Goal: Find specific page/section: Find specific page/section

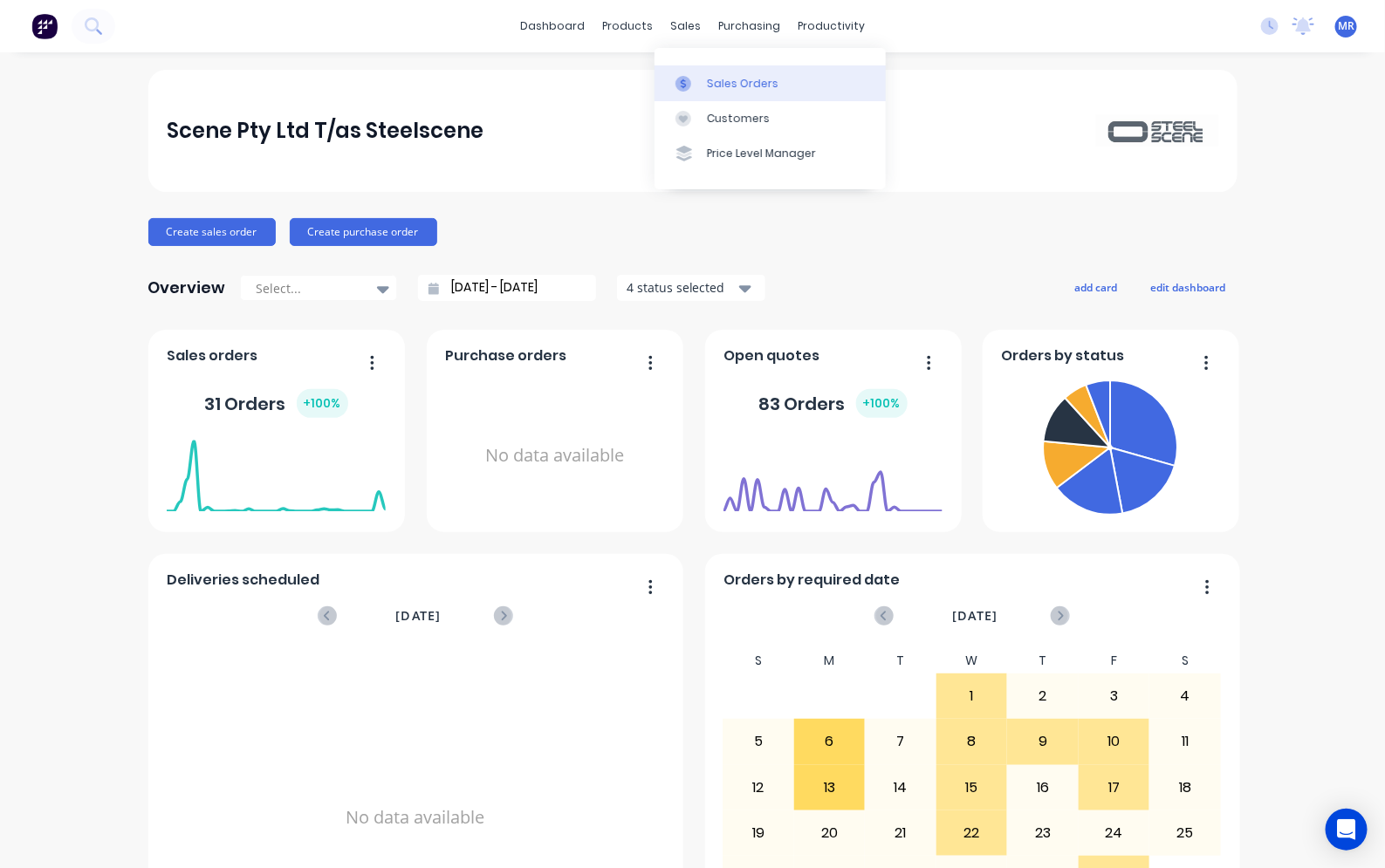
click at [716, 88] on div "Sales Orders" at bounding box center [742, 83] width 72 height 15
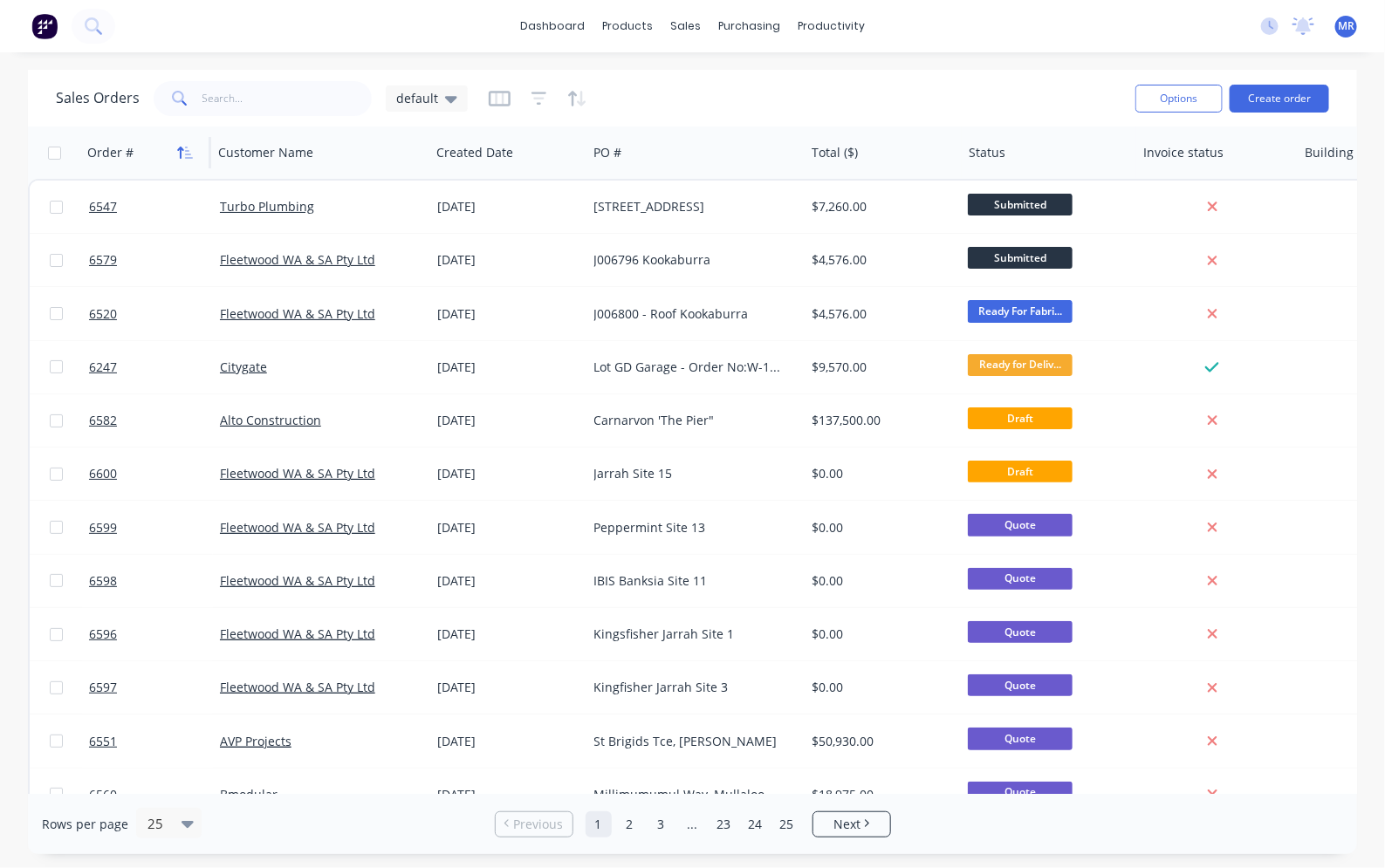
click at [186, 159] on button "button" at bounding box center [185, 152] width 26 height 26
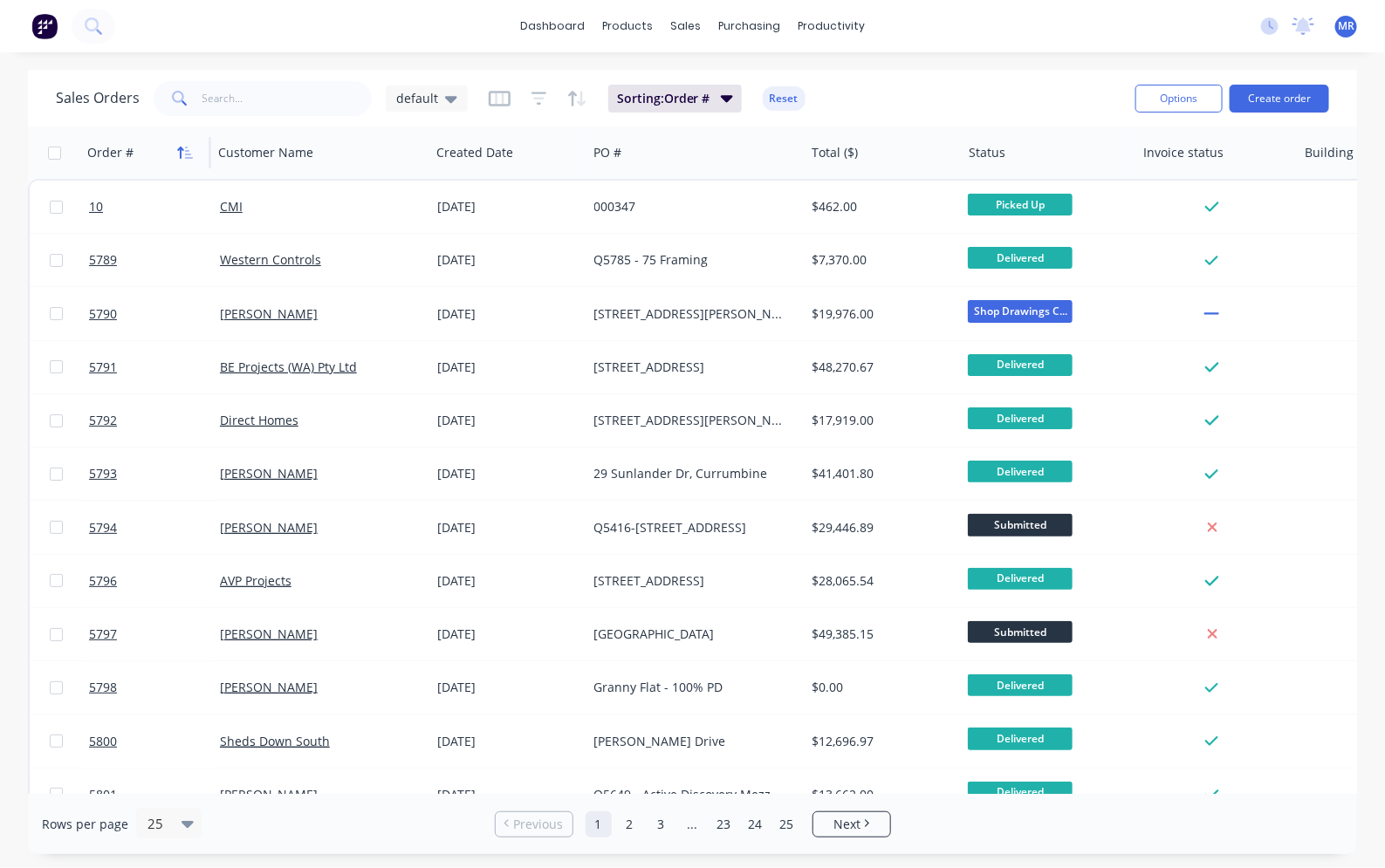
click at [188, 153] on icon "button" at bounding box center [189, 152] width 8 height 12
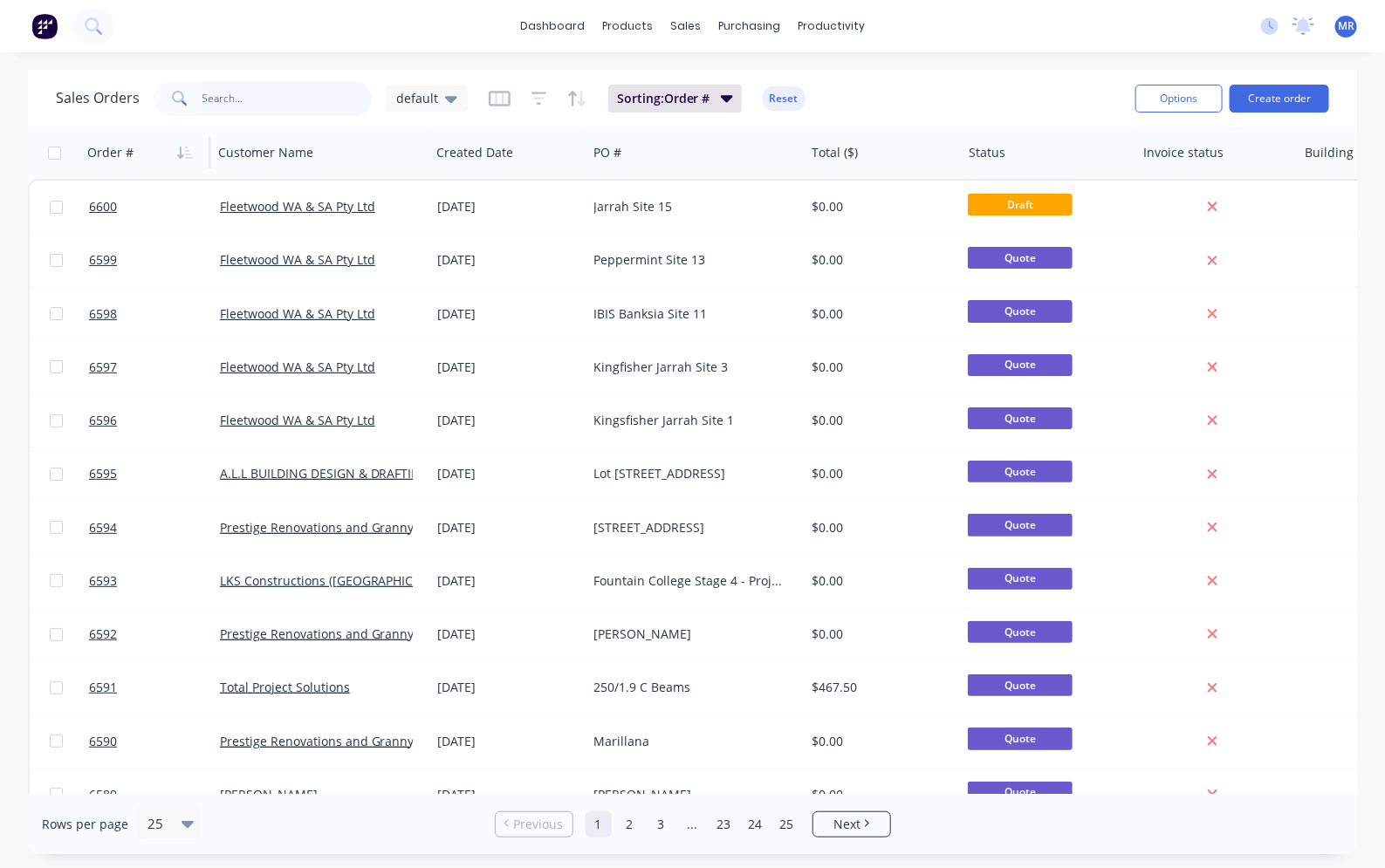
click at [231, 101] on input "text" at bounding box center [287, 99] width 170 height 35
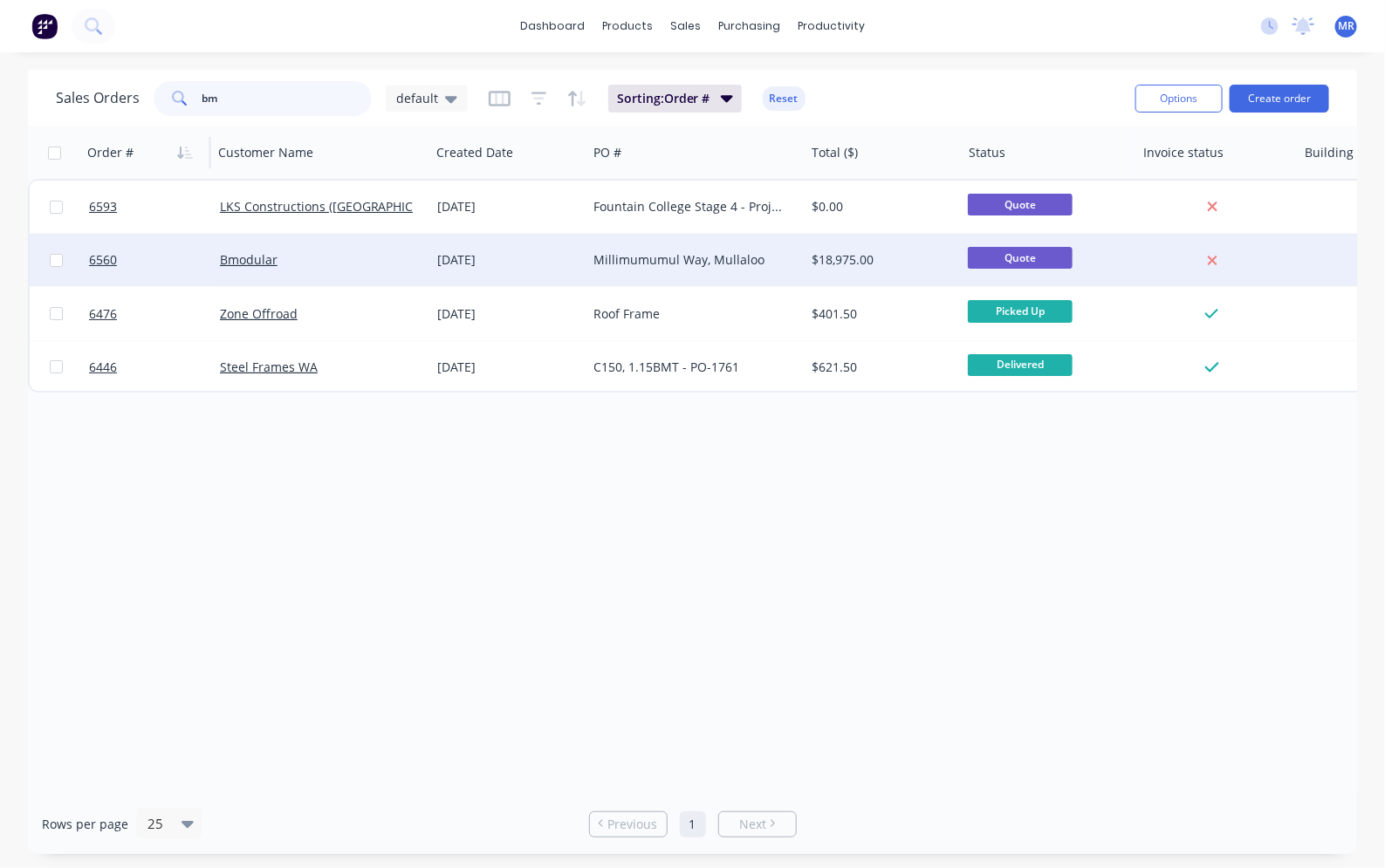
type input "bm"
click at [634, 251] on div "Millimumumul Way, Mullaloo" at bounding box center [692, 259] width 194 height 17
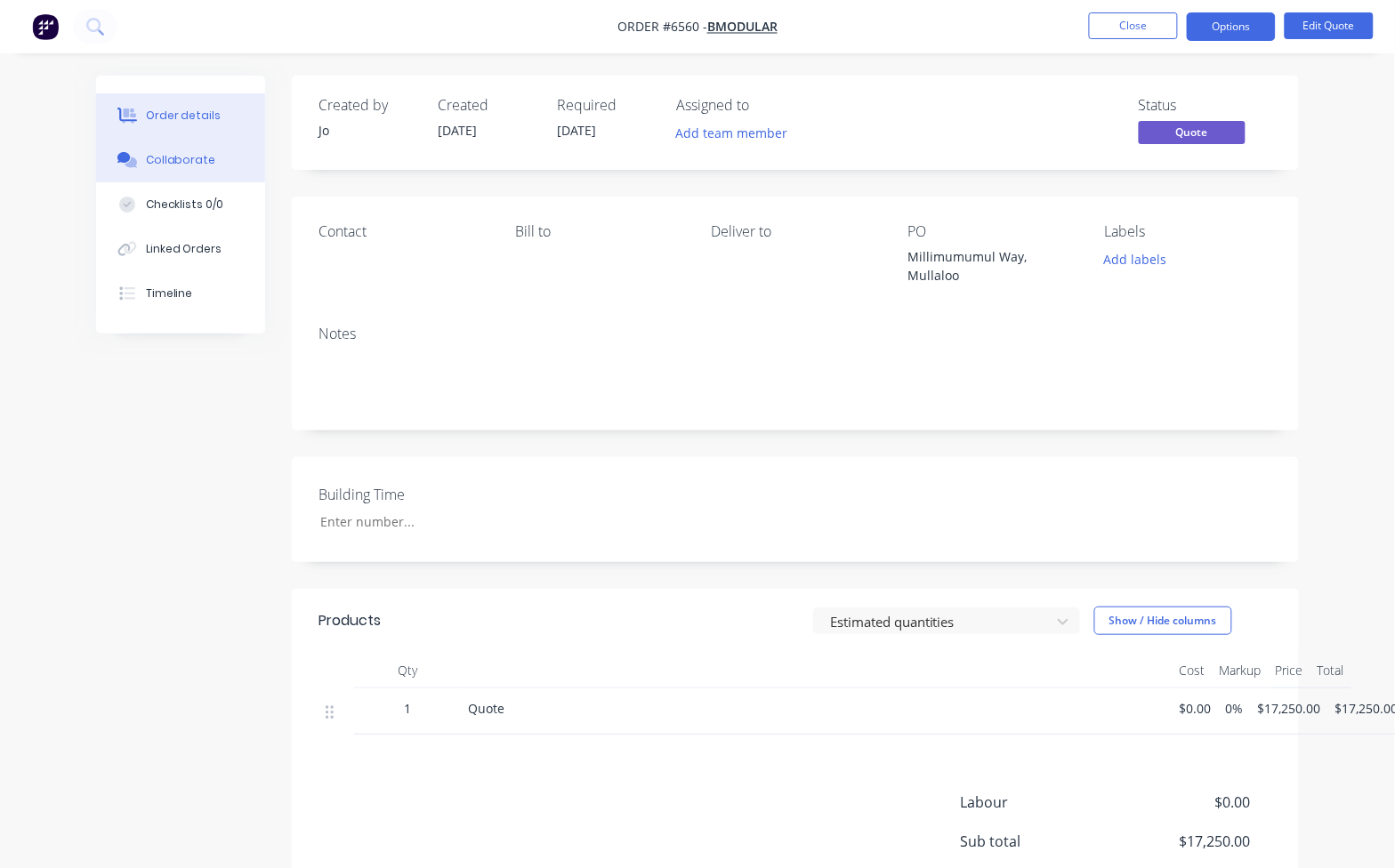
click at [163, 165] on div "Collaborate" at bounding box center [181, 160] width 70 height 16
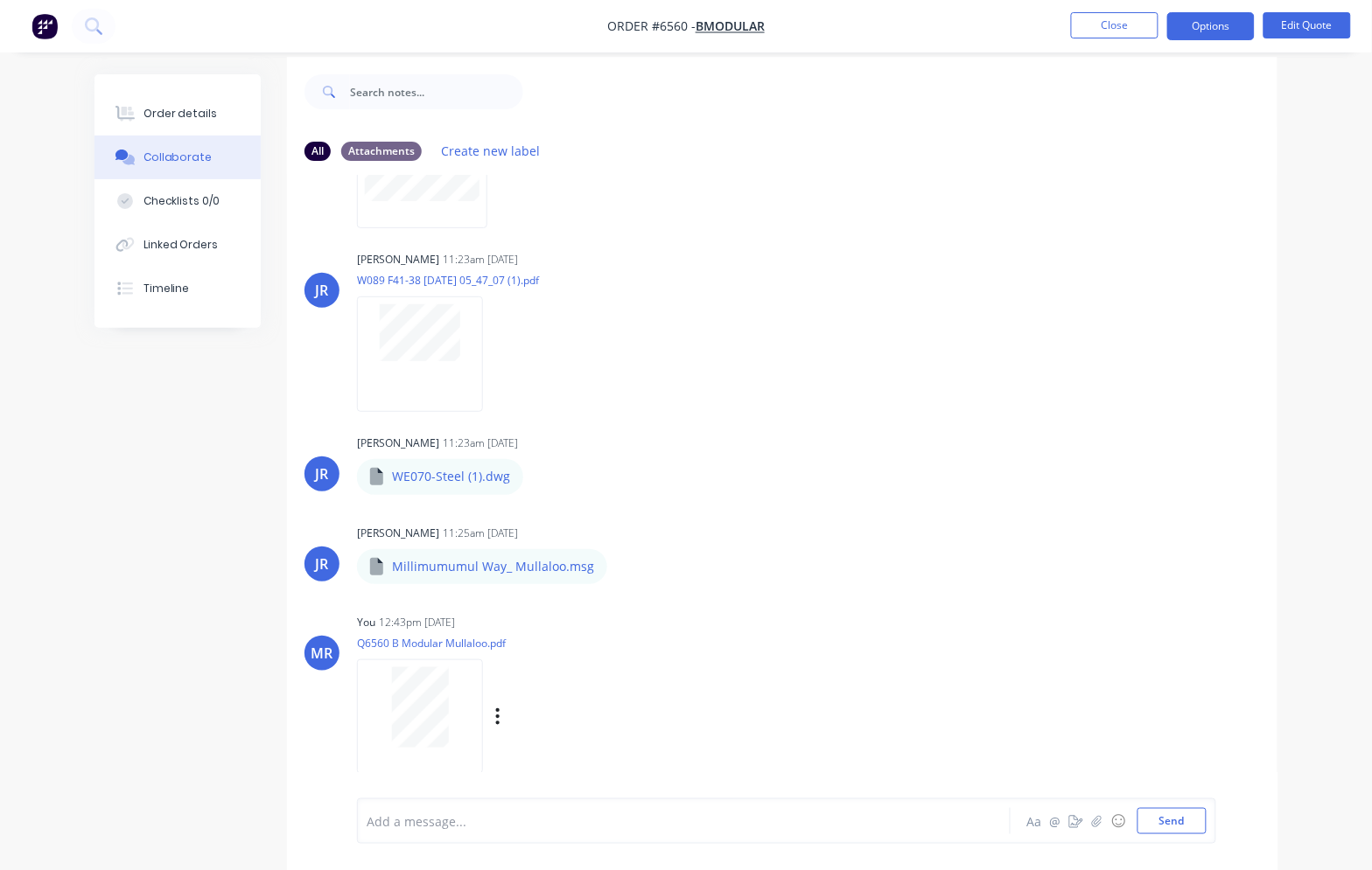
scroll to position [27, 0]
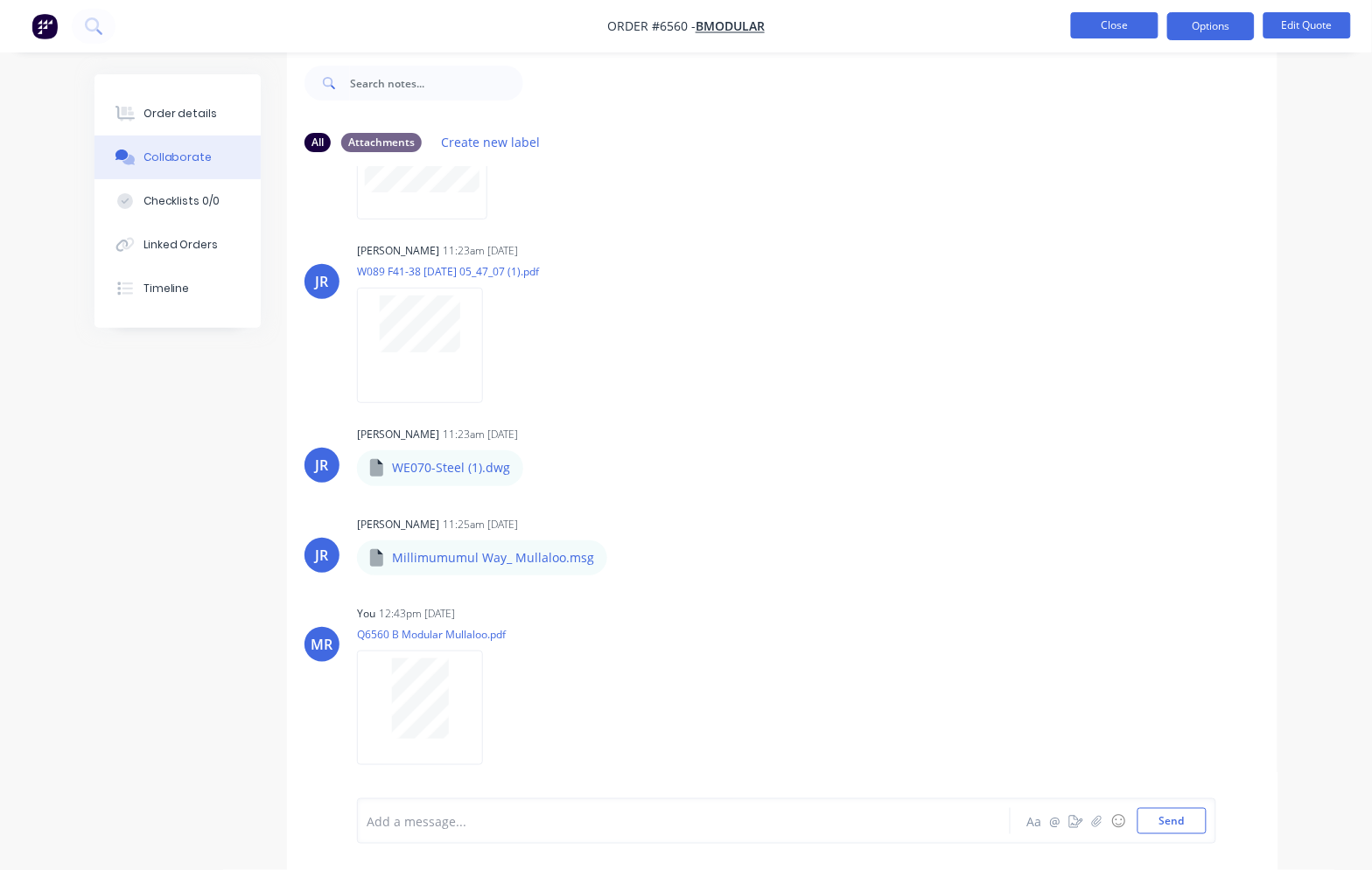
click at [1099, 18] on button "Close" at bounding box center [1115, 25] width 87 height 26
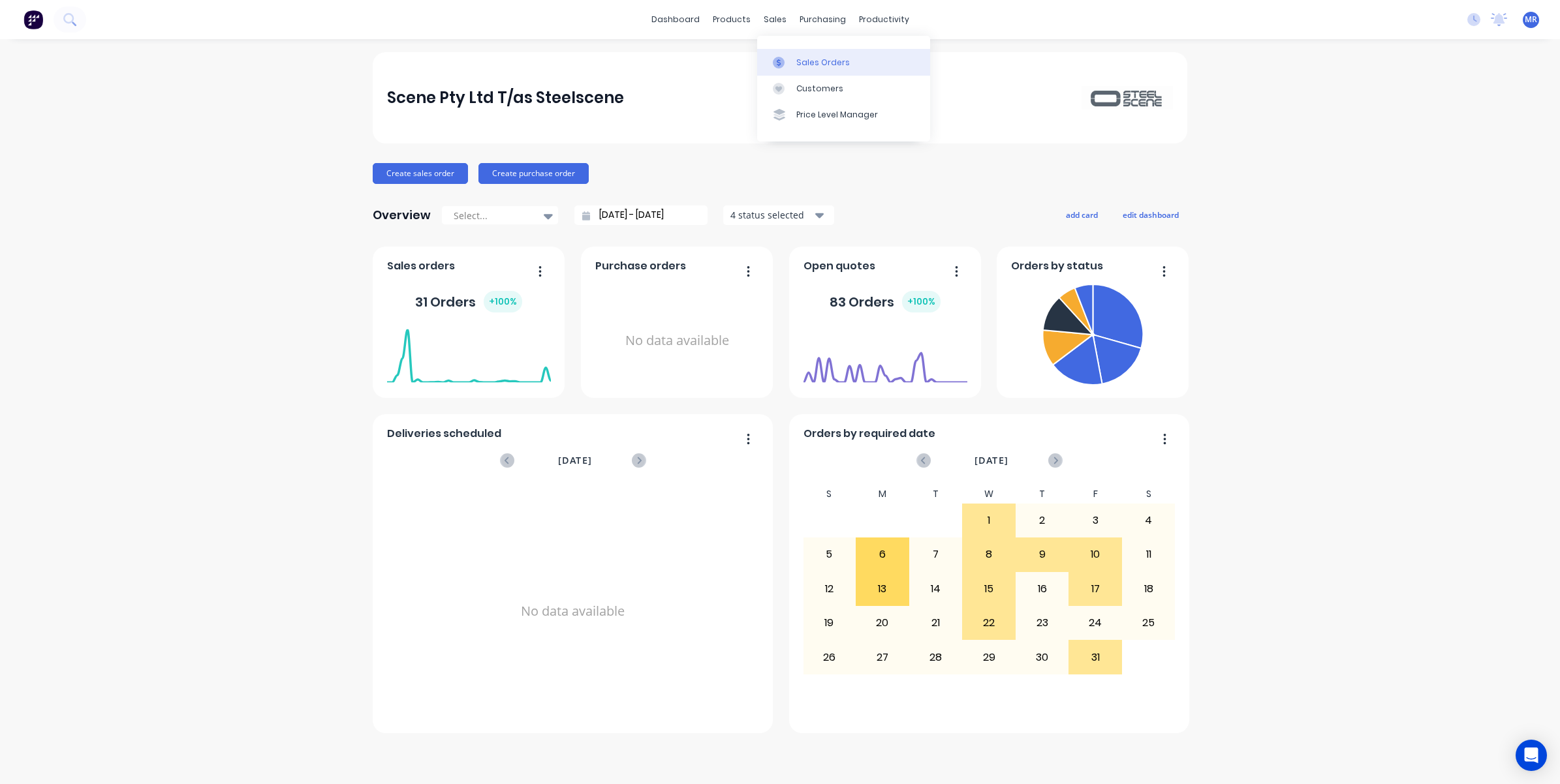
click at [827, 59] on div "Sales Orders" at bounding box center [823, 62] width 54 height 12
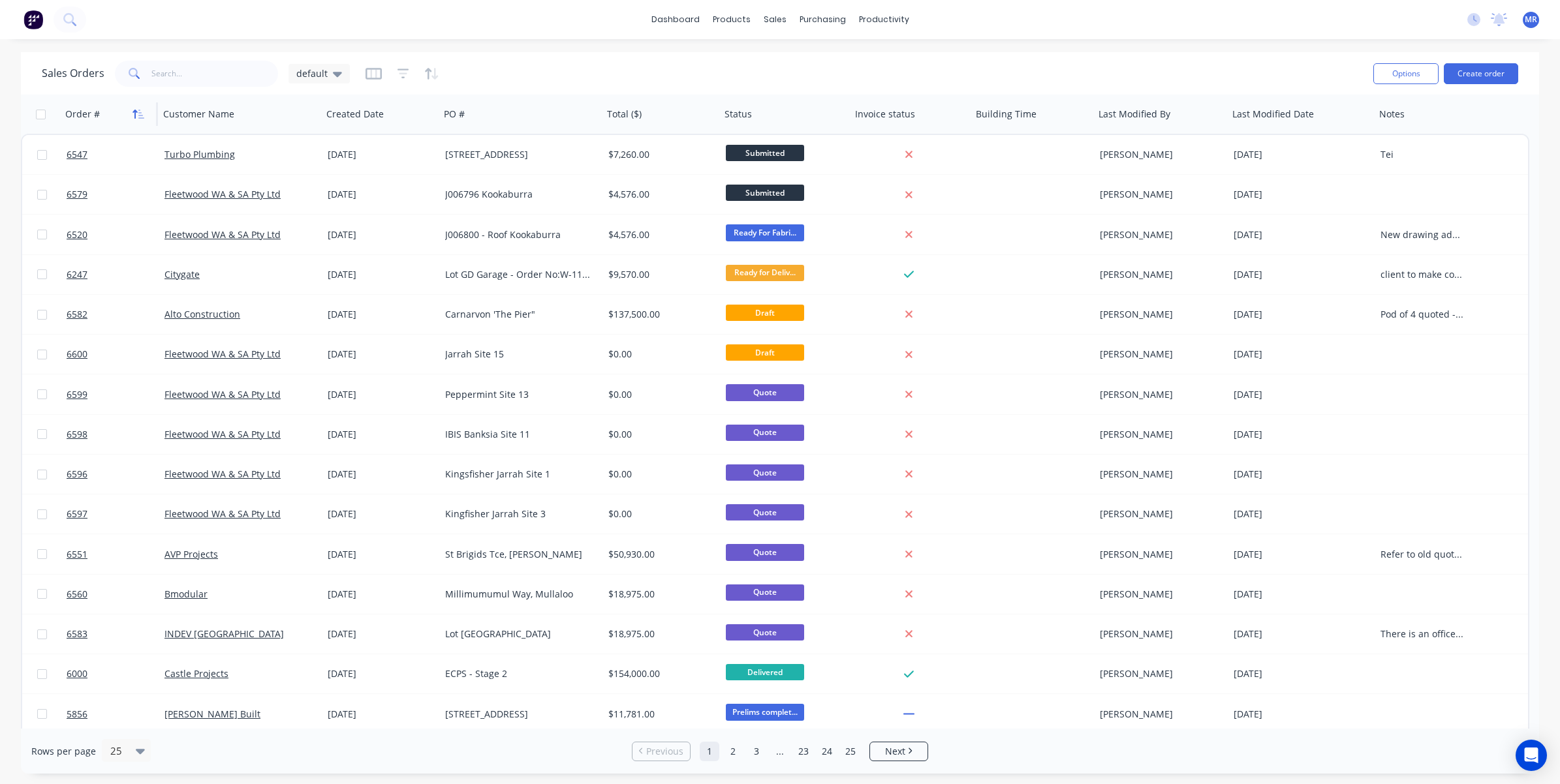
click at [132, 118] on icon "button" at bounding box center [138, 114] width 12 height 10
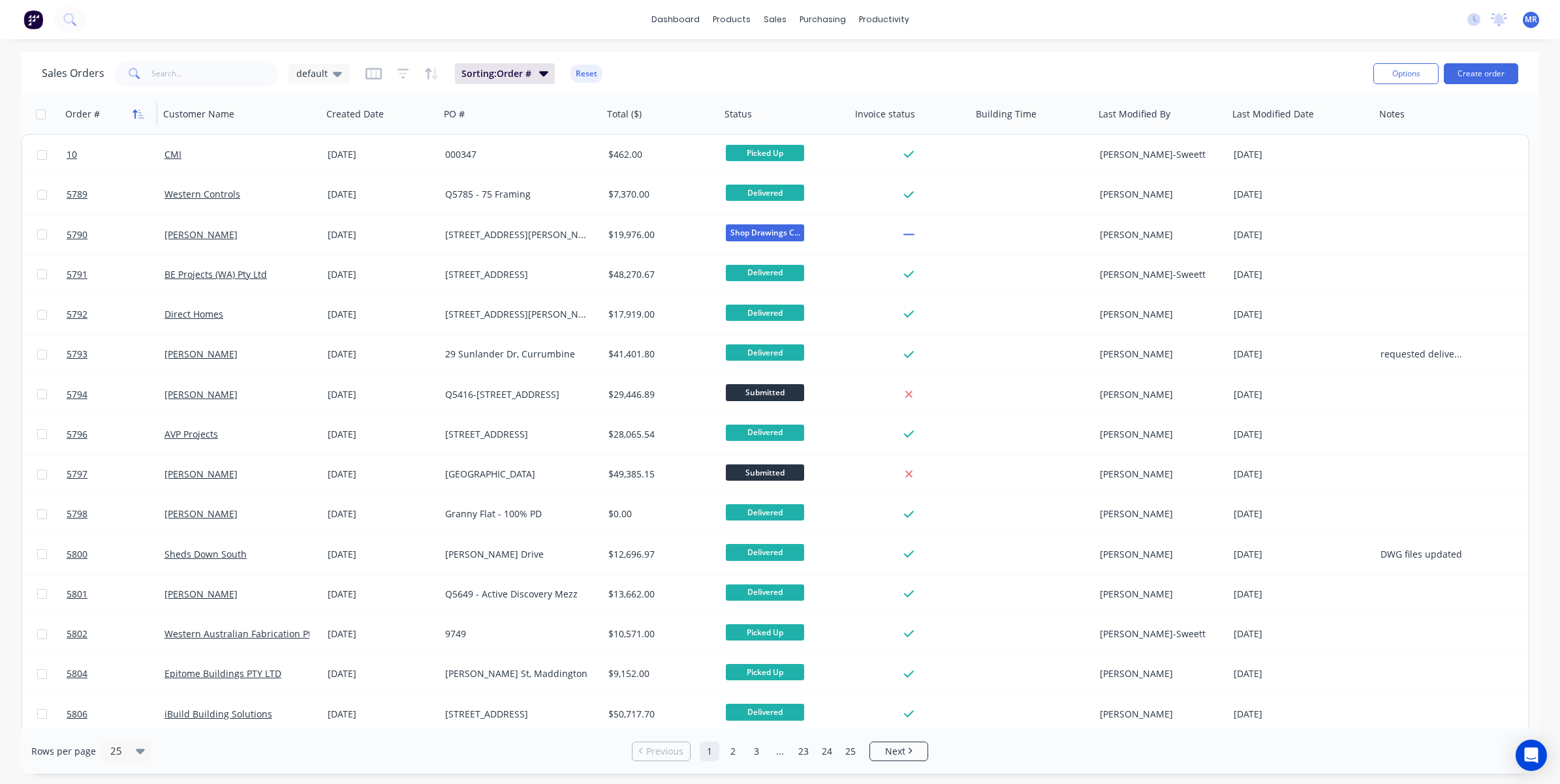
click at [138, 114] on icon "button" at bounding box center [138, 114] width 12 height 10
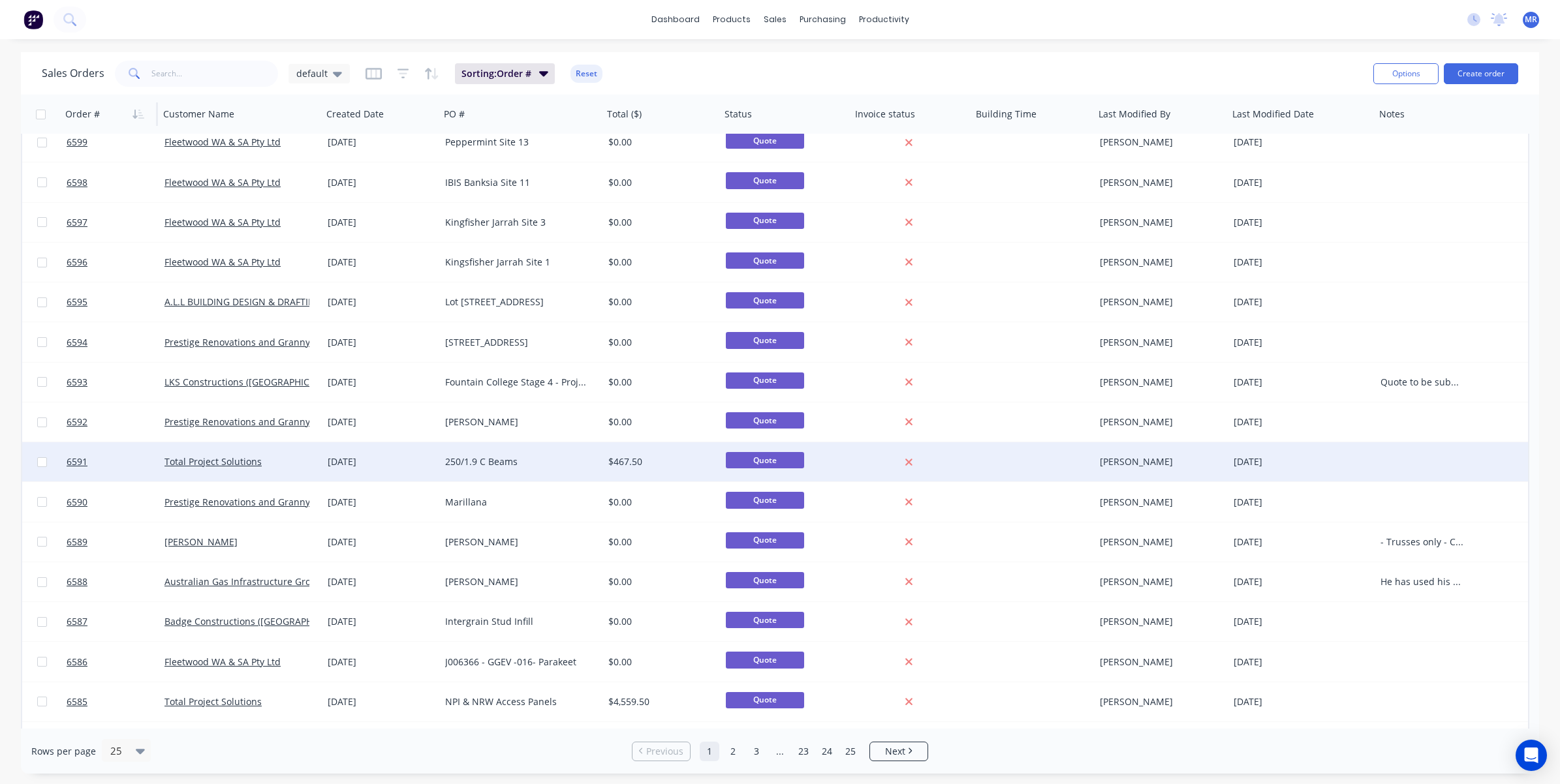
scroll to position [81, 0]
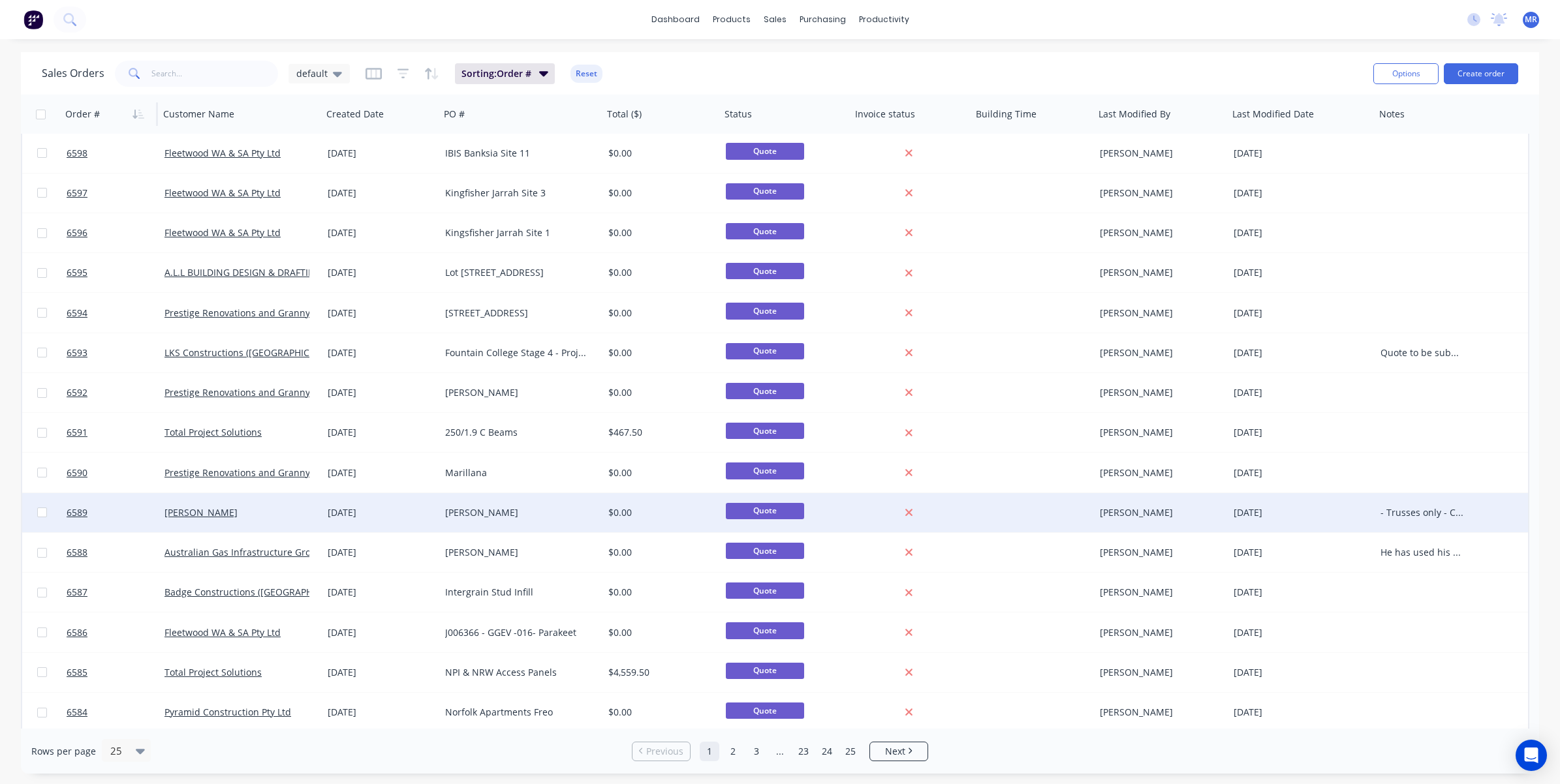
click at [497, 517] on div "[PERSON_NAME]" at bounding box center [518, 512] width 145 height 13
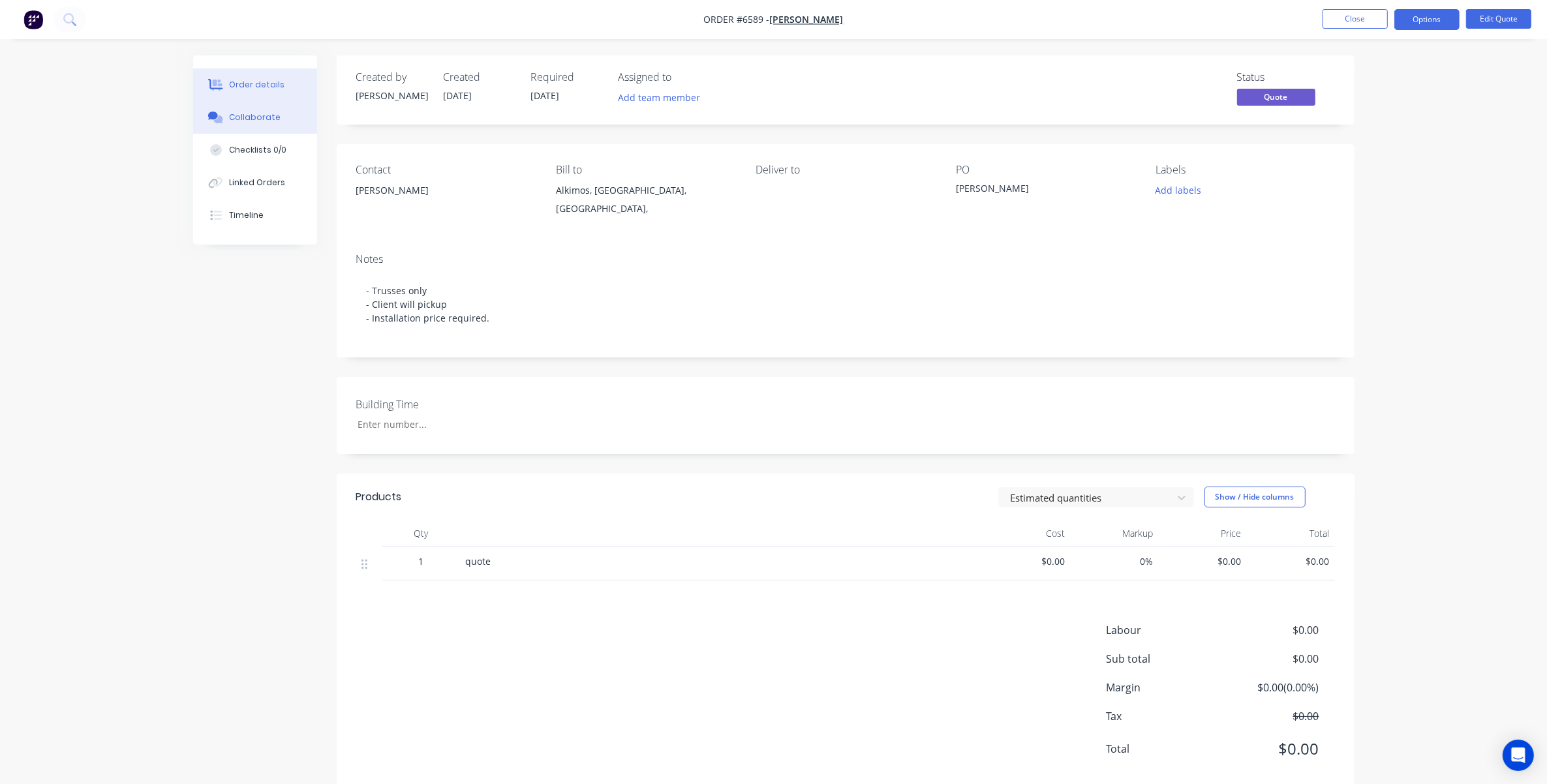
click at [247, 118] on div "Collaborate" at bounding box center [255, 117] width 51 height 12
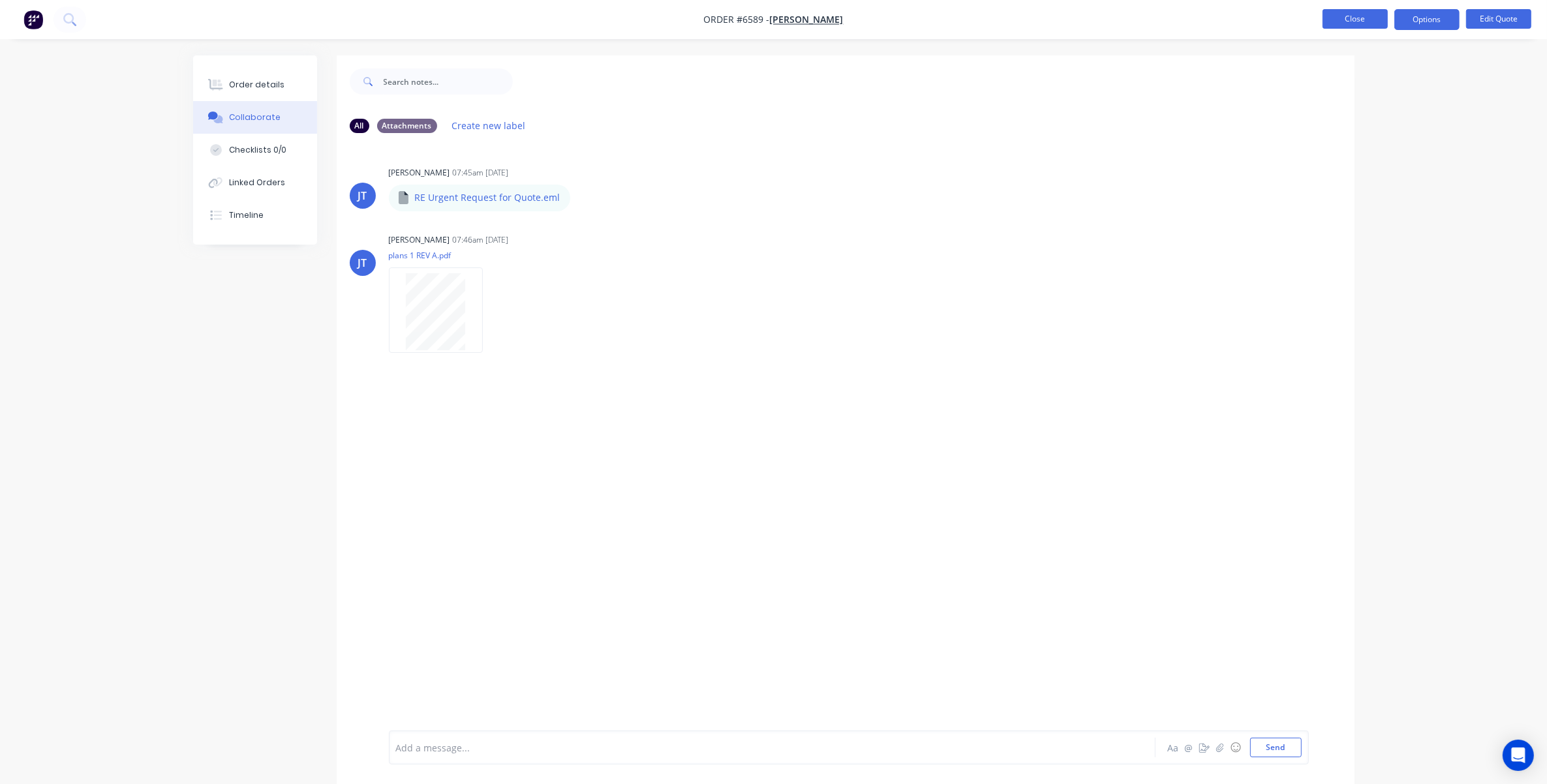
click at [1035, 18] on button "Close" at bounding box center [1355, 18] width 65 height 20
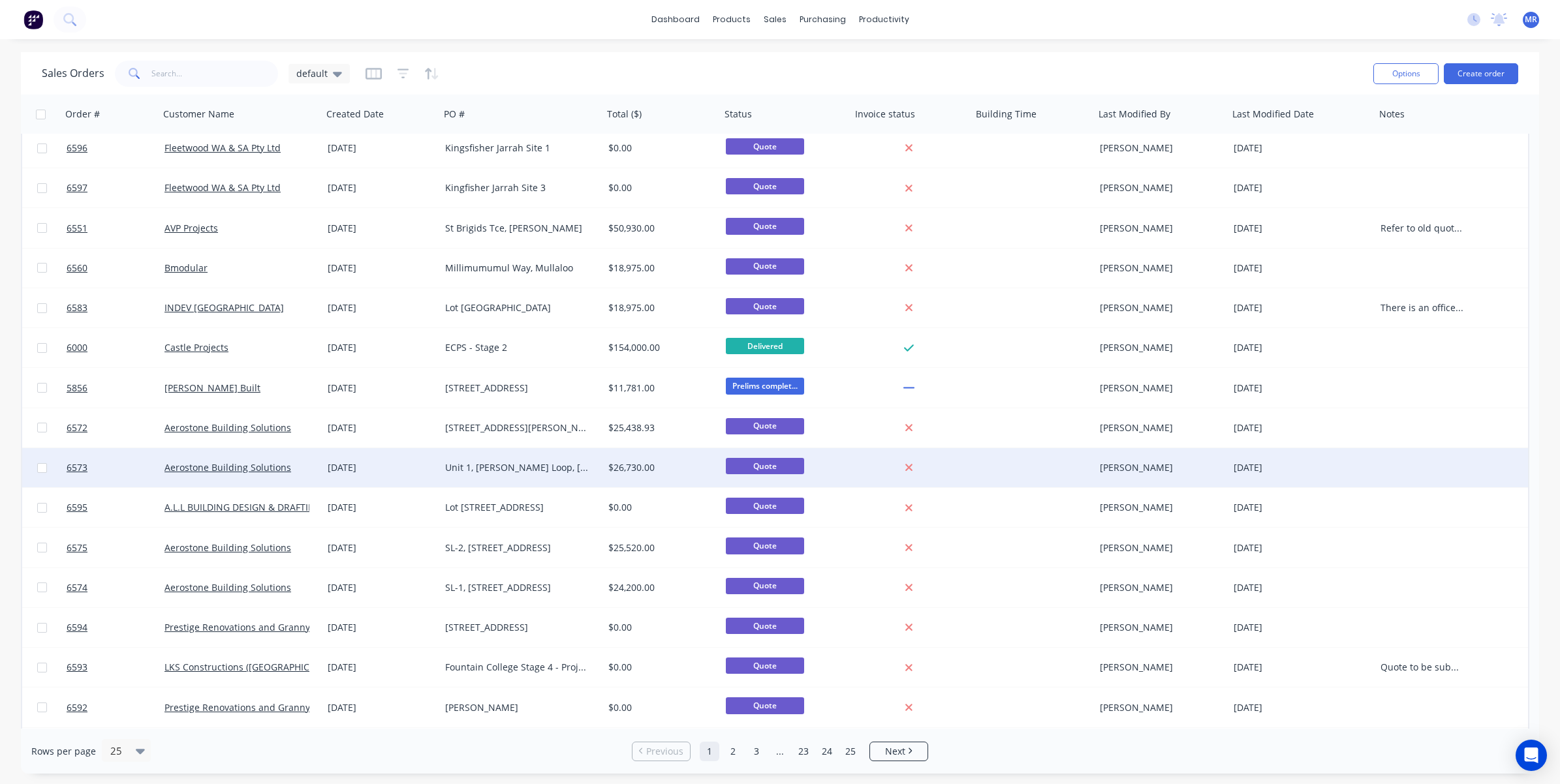
scroll to position [403, 0]
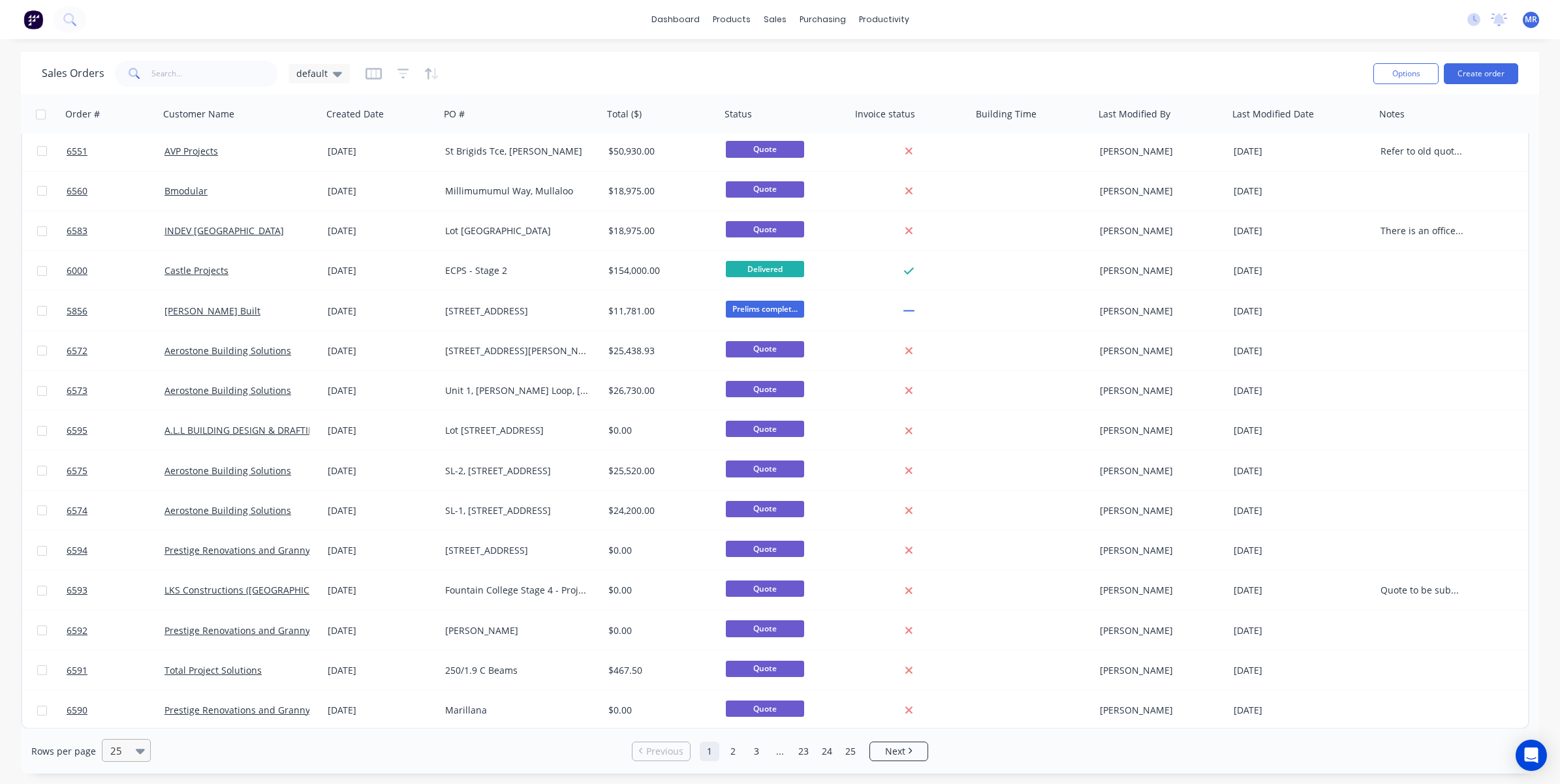
click at [136, 648] on icon at bounding box center [140, 751] width 9 height 14
click at [134, 648] on div "100" at bounding box center [124, 720] width 49 height 24
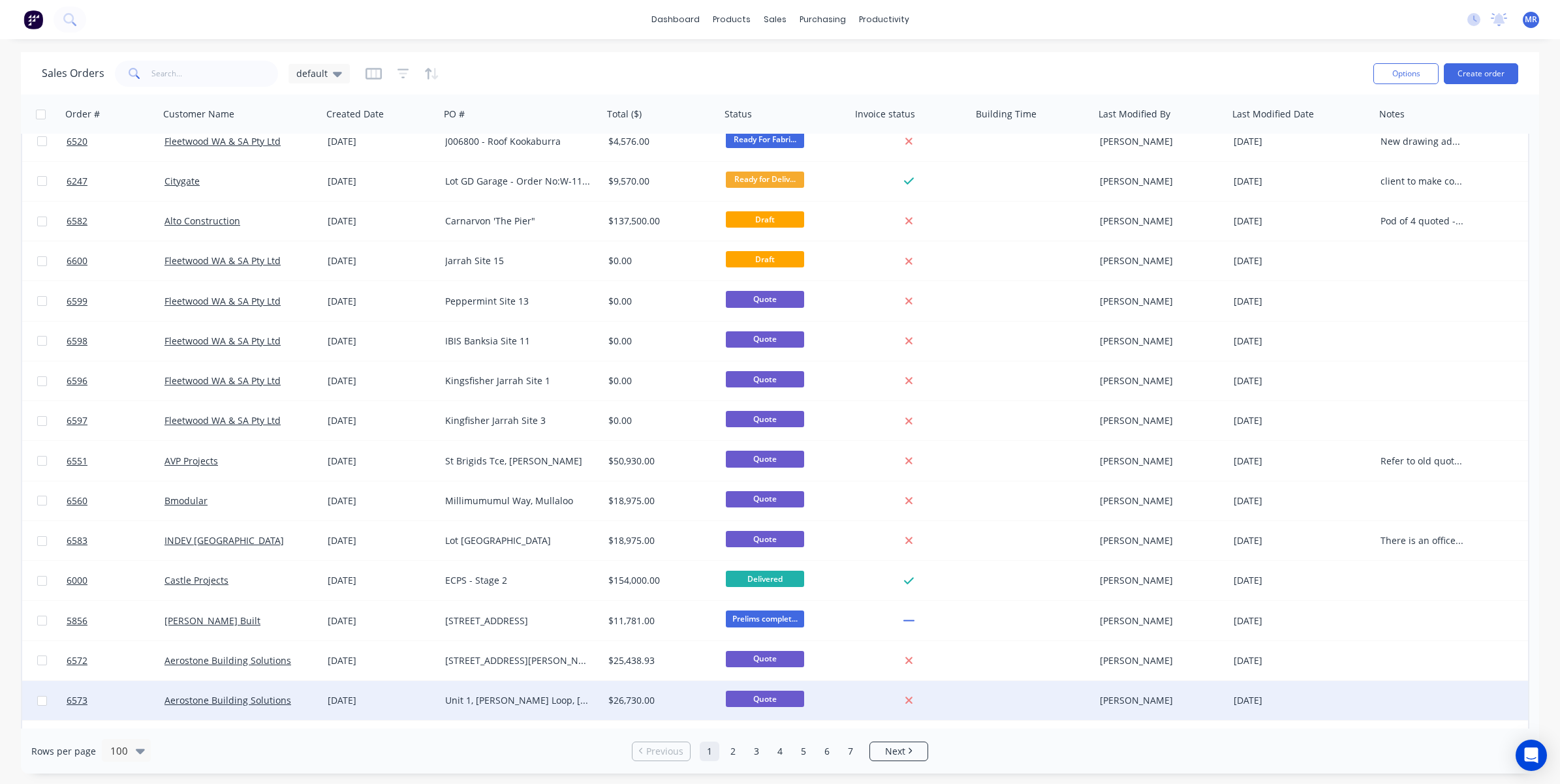
scroll to position [0, 0]
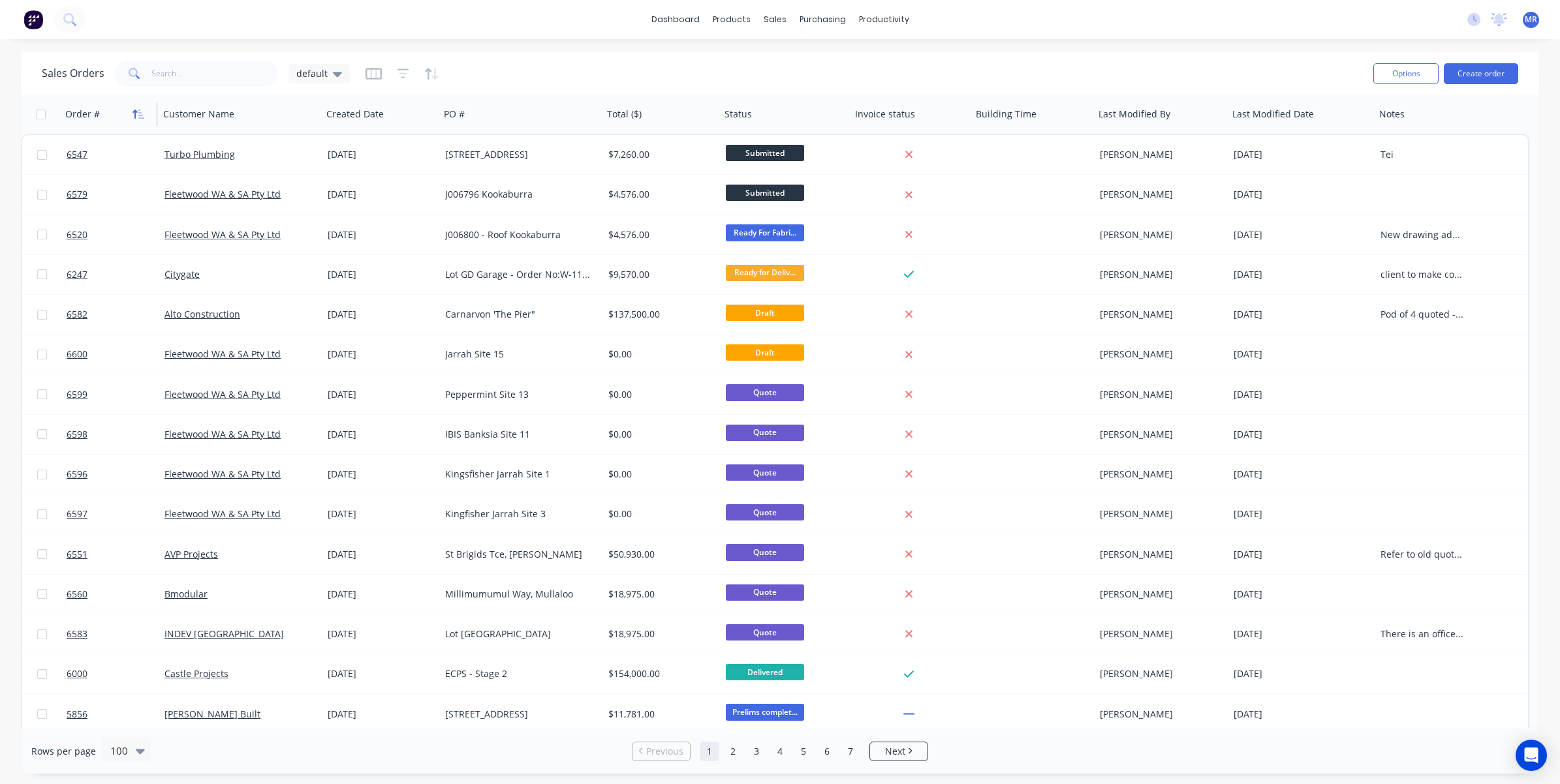
click at [139, 119] on button "button" at bounding box center [138, 114] width 20 height 20
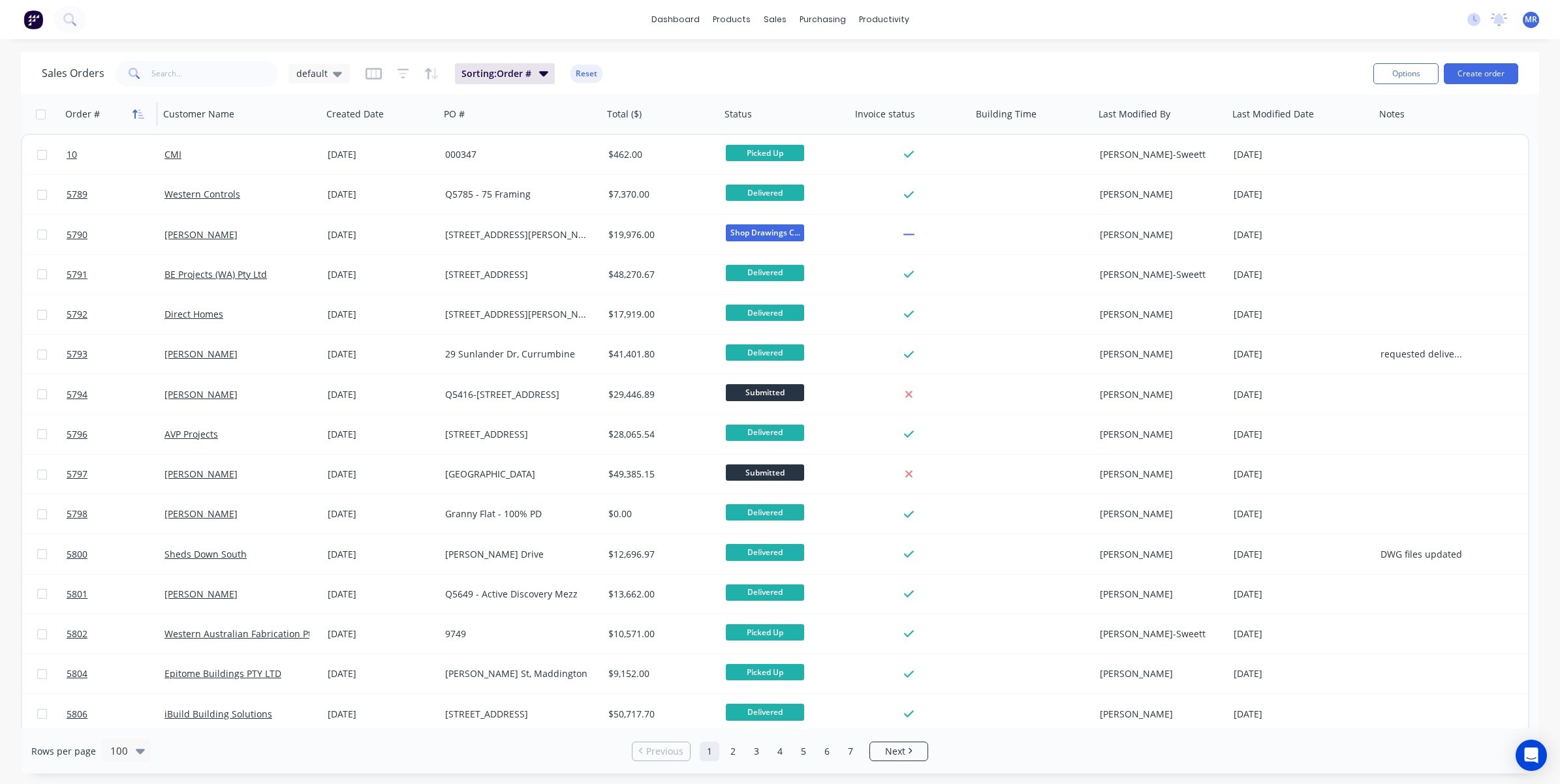
click at [140, 115] on icon "button" at bounding box center [141, 114] width 6 height 9
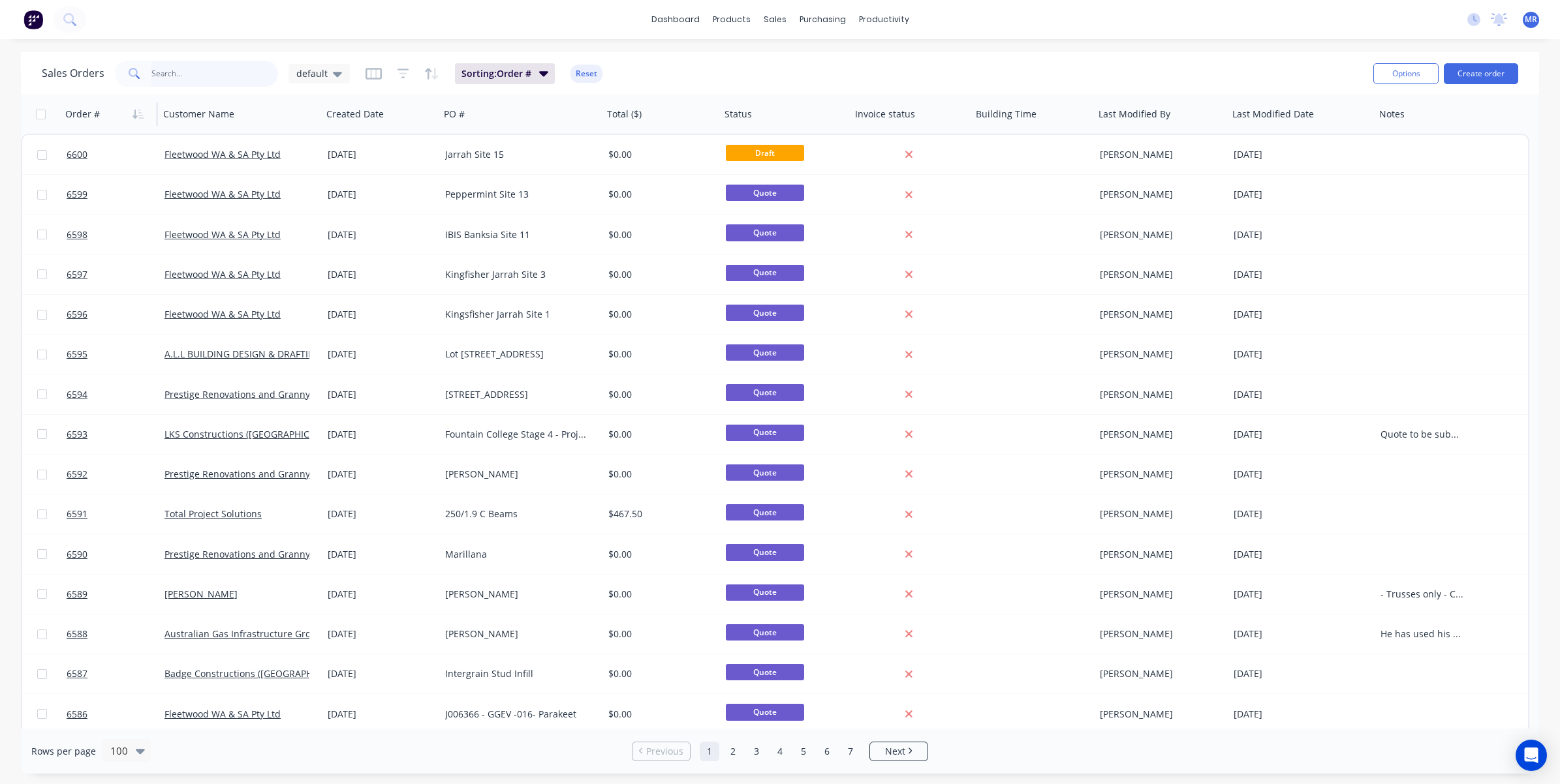
click at [181, 73] on input "text" at bounding box center [215, 74] width 127 height 26
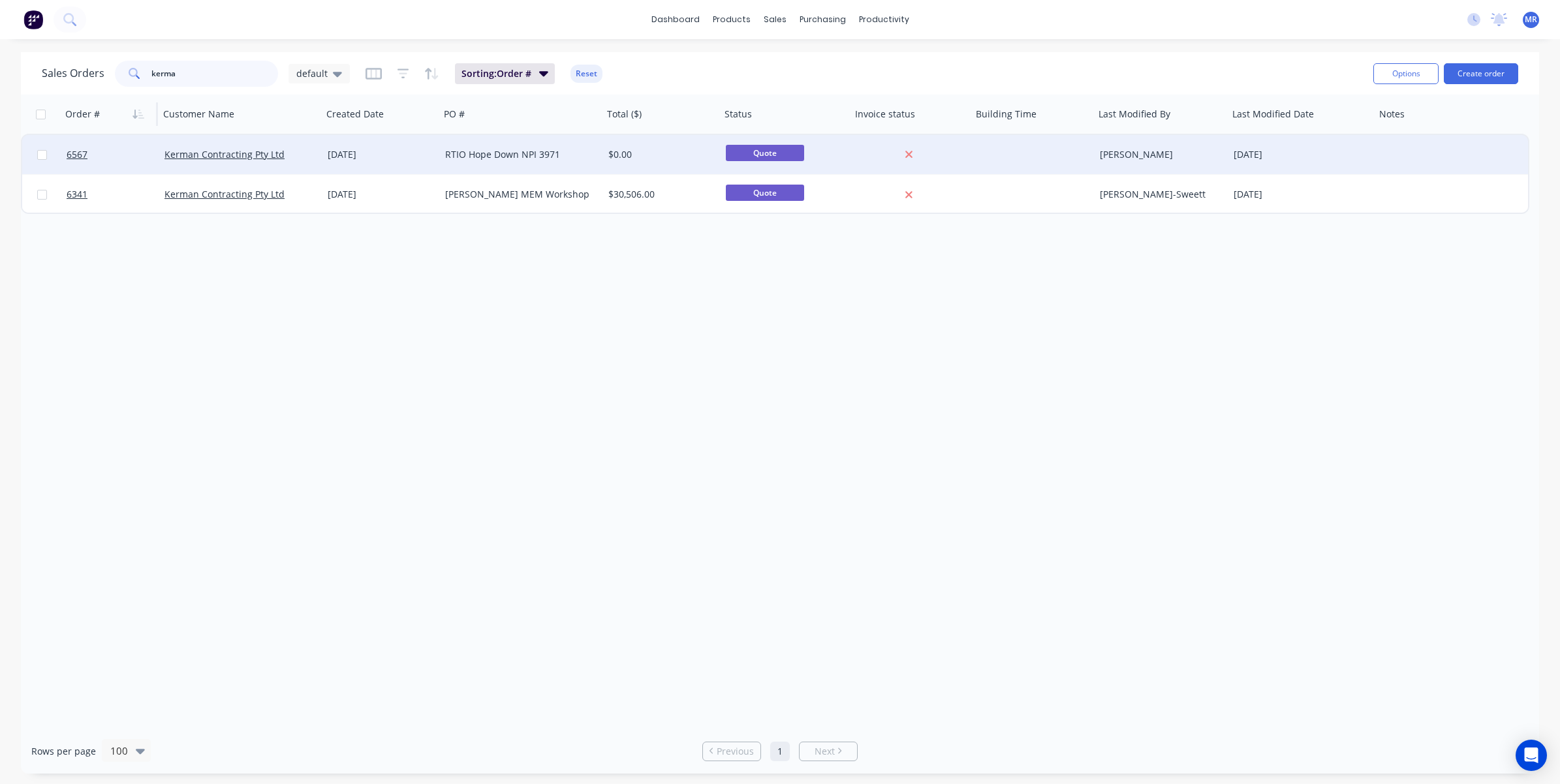
type input "kerma"
click at [465, 154] on div "RTIO Hope Down NPI 3971" at bounding box center [518, 154] width 145 height 13
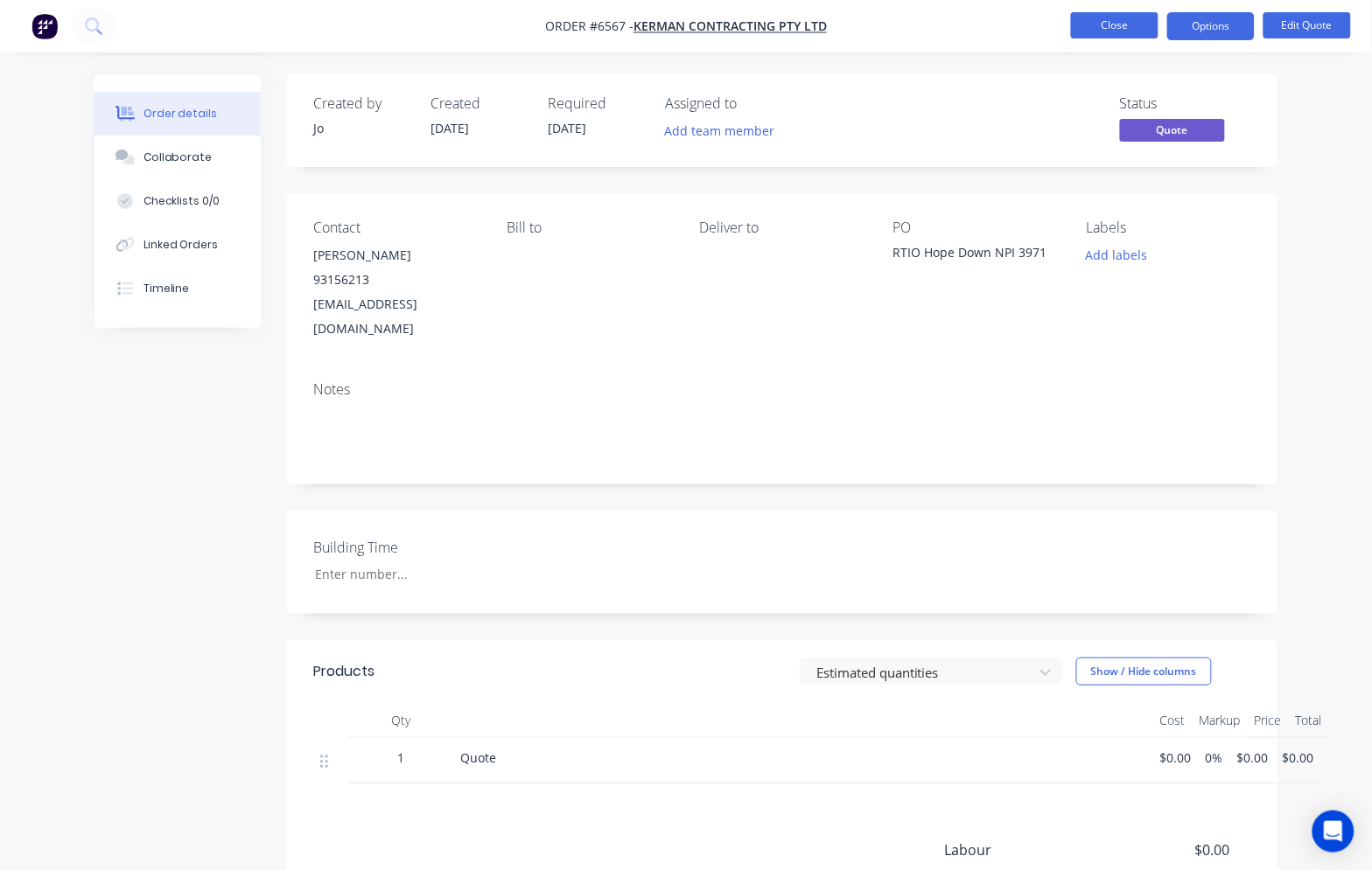
click at [1092, 31] on button "Close" at bounding box center [1115, 25] width 87 height 26
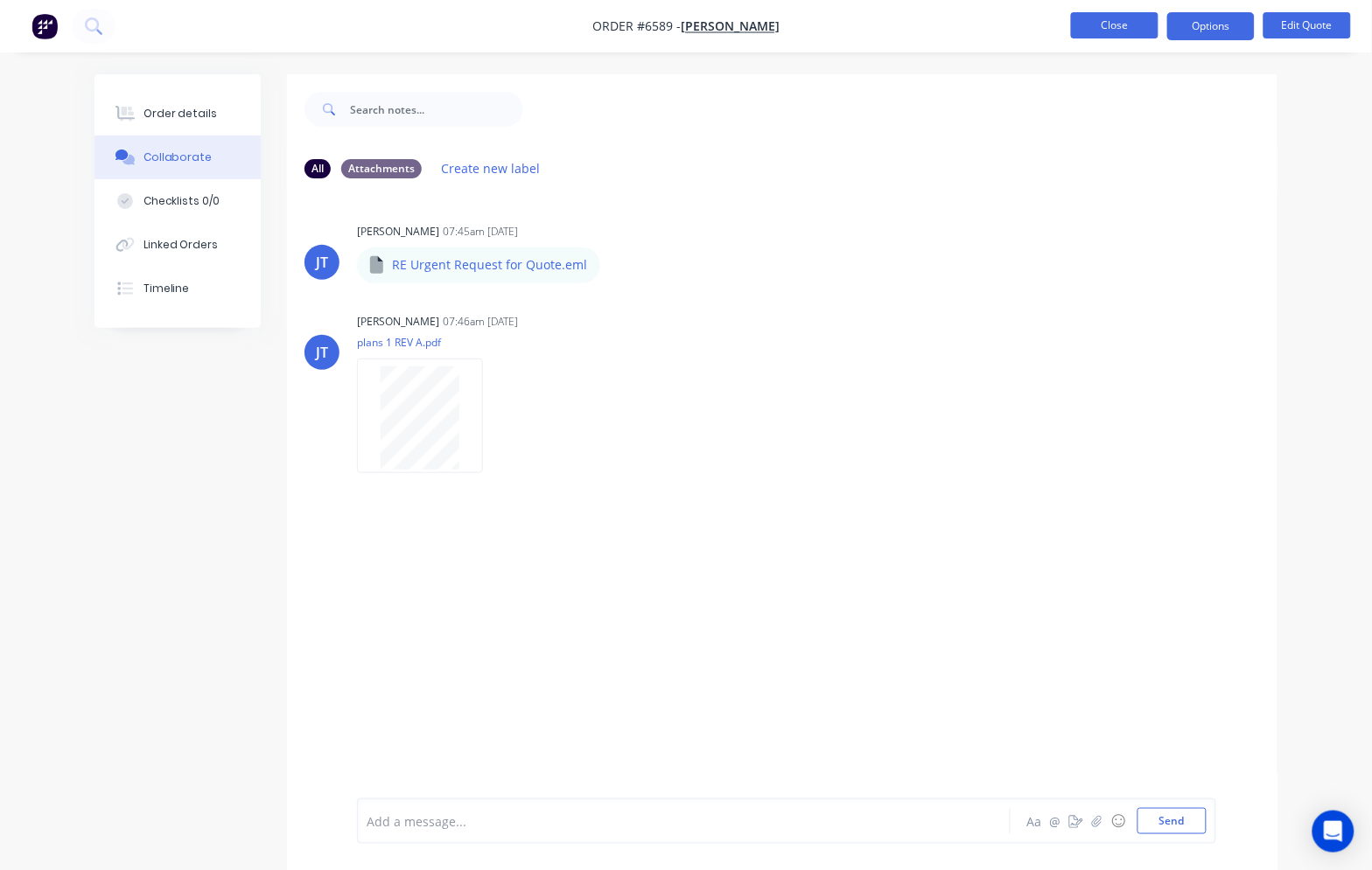
click at [1113, 18] on button "Close" at bounding box center [1115, 25] width 87 height 26
